Goal: Task Accomplishment & Management: Use online tool/utility

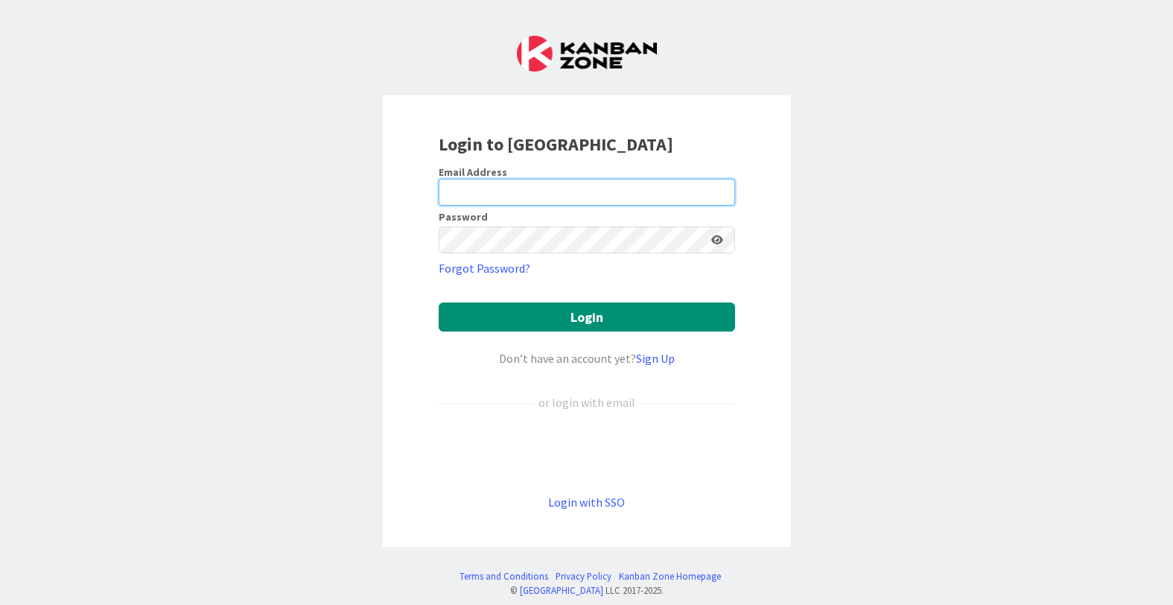
click at [597, 188] on input "email" at bounding box center [587, 192] width 296 height 27
type input "[PERSON_NAME][EMAIL_ADDRESS][DOMAIN_NAME]"
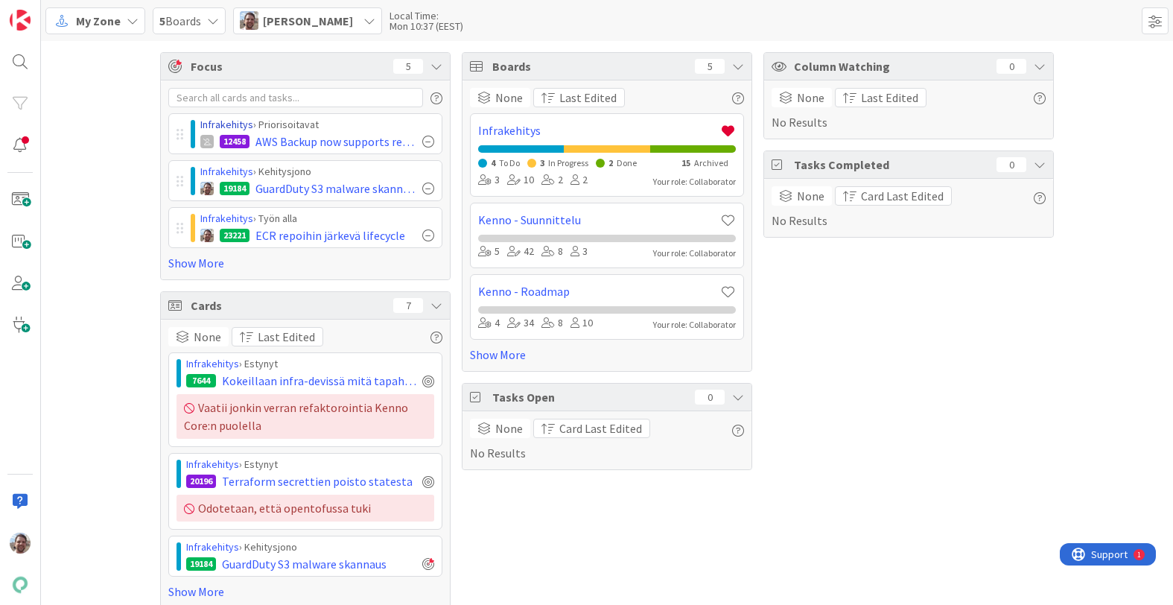
click at [212, 124] on link "Infrakehitys" at bounding box center [226, 124] width 53 height 13
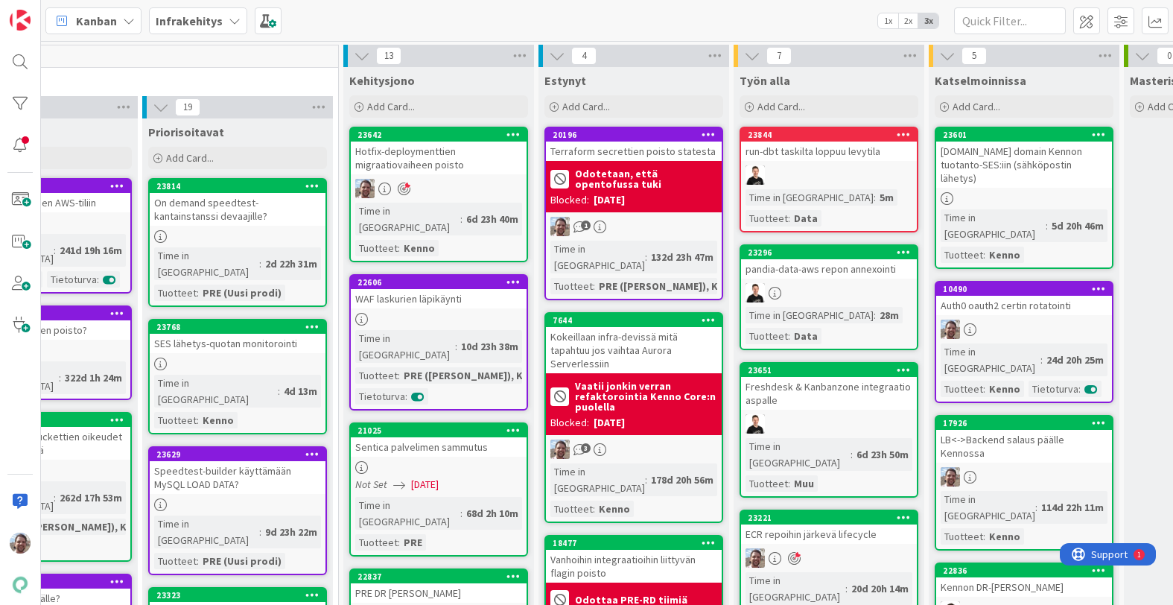
scroll to position [0, 385]
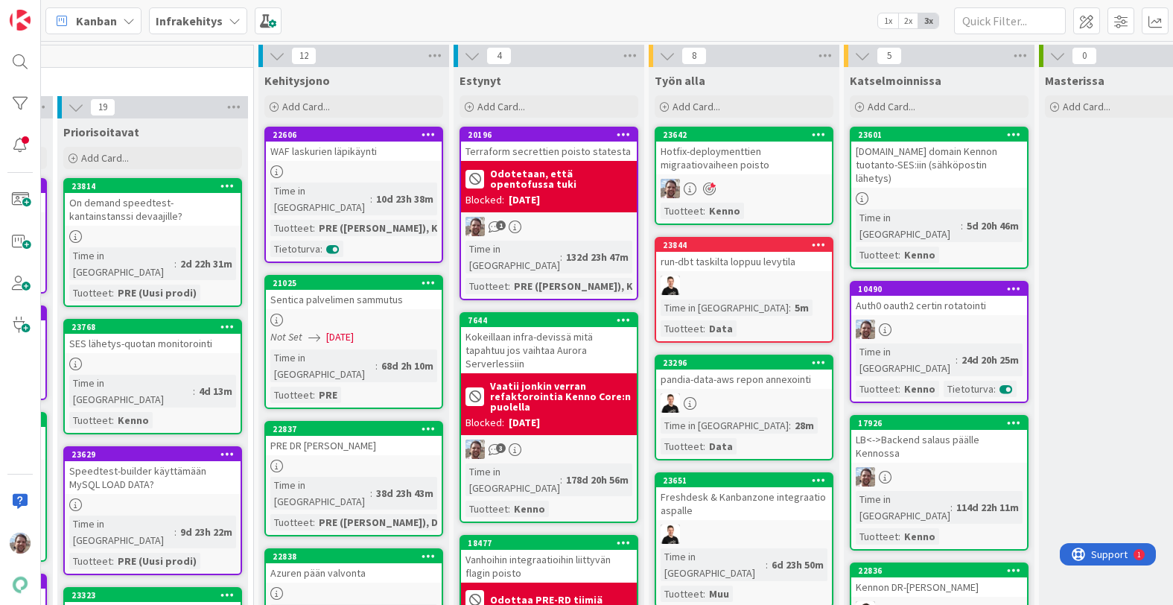
click at [756, 156] on div "Hotfix-deploymenttien migraatiovaiheen poisto" at bounding box center [744, 158] width 176 height 33
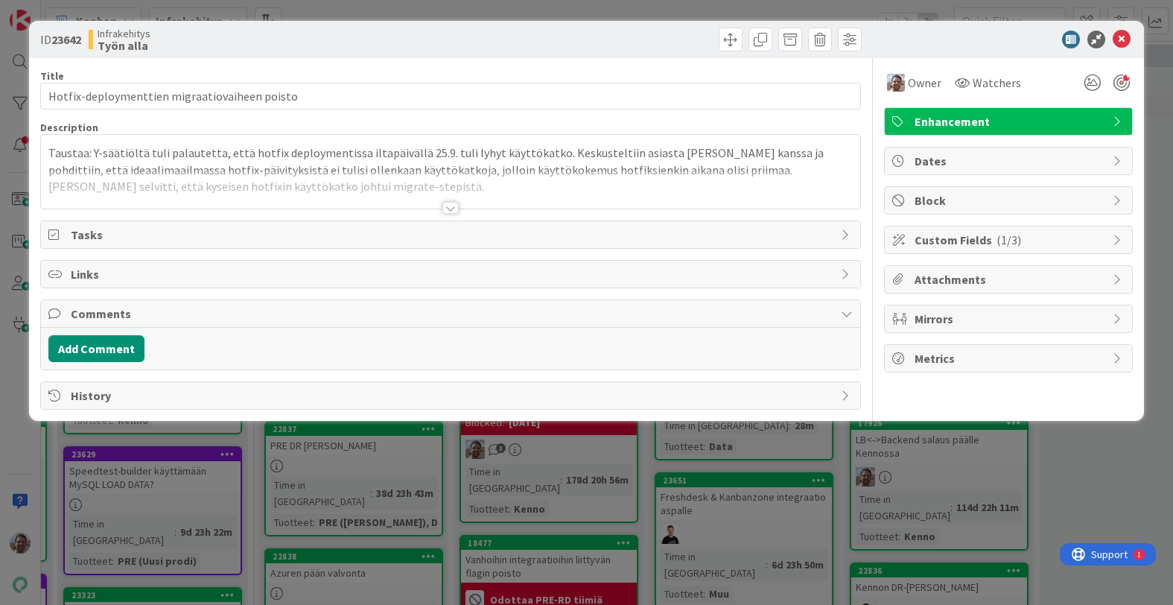
click at [451, 212] on div at bounding box center [451, 208] width 16 height 12
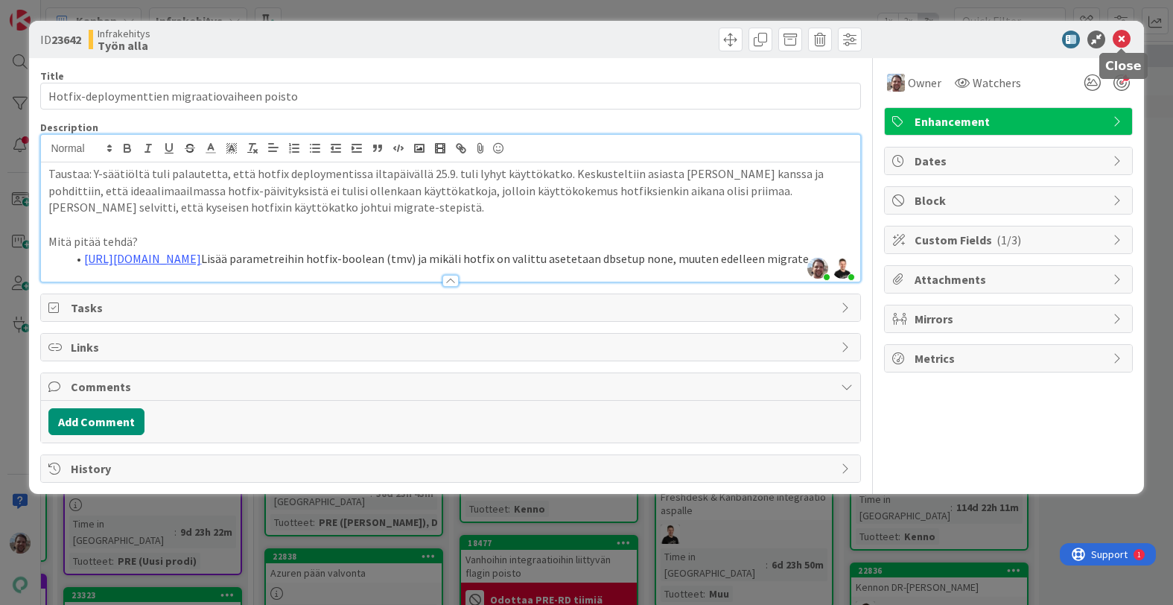
click at [1120, 40] on icon at bounding box center [1122, 40] width 18 height 18
